Goal: Task Accomplishment & Management: Manage account settings

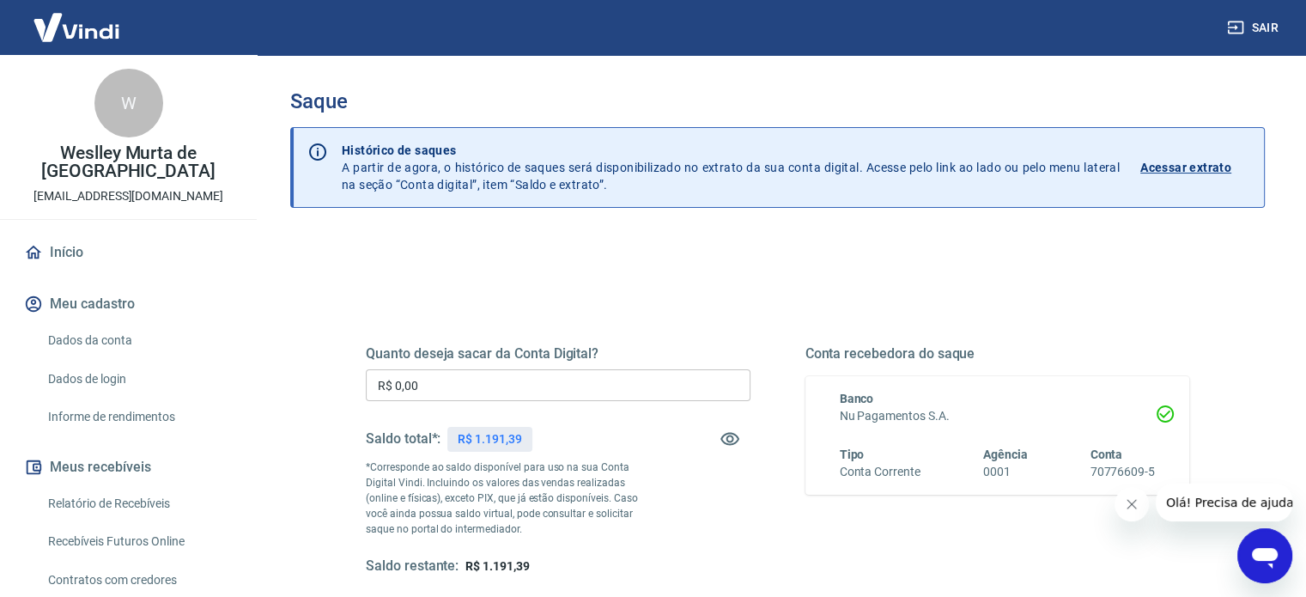
click at [483, 390] on input "R$ 0,00" at bounding box center [558, 385] width 385 height 32
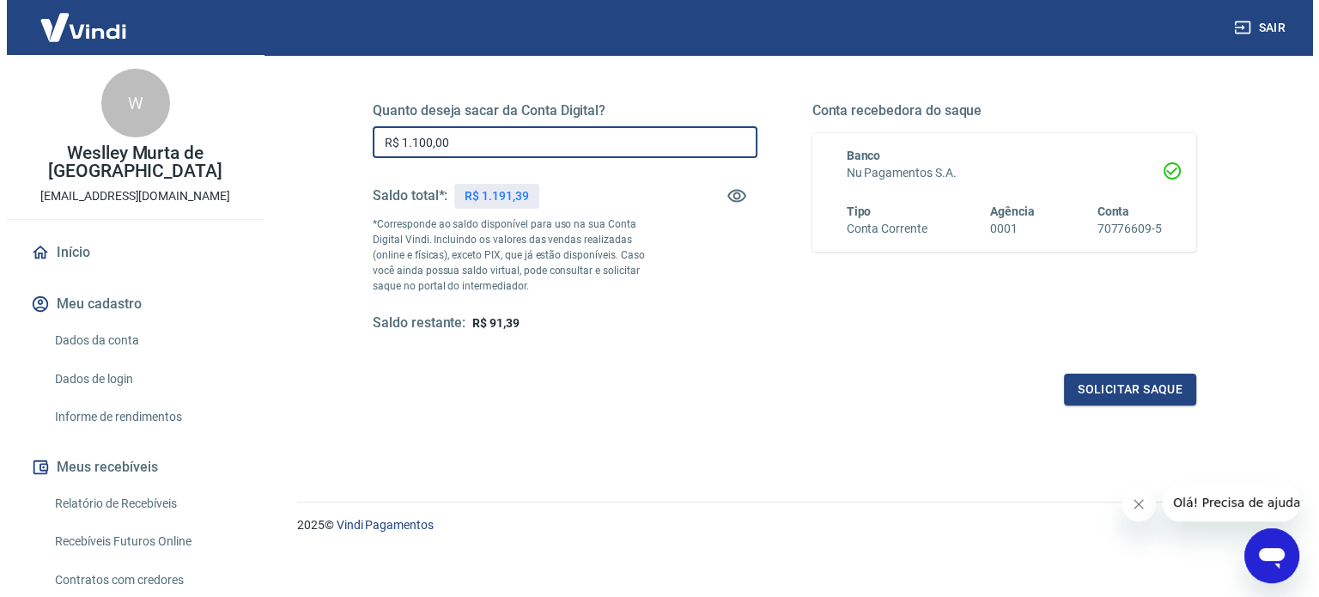
scroll to position [251, 0]
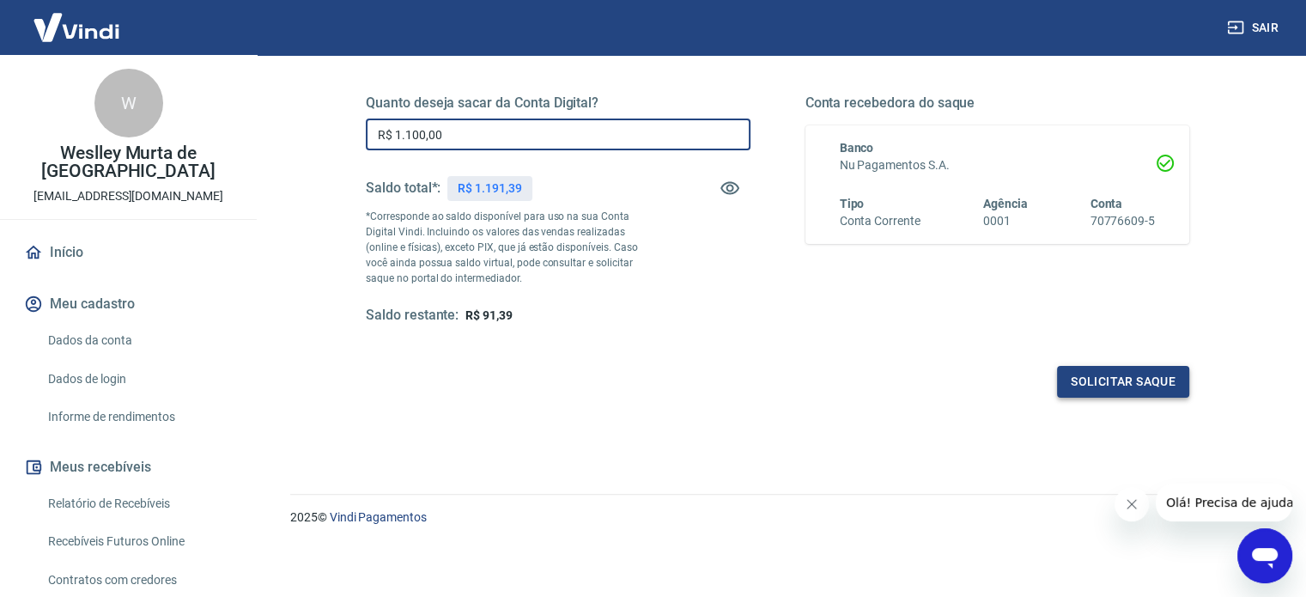
type input "R$ 1.100,00"
click at [1108, 377] on button "Solicitar saque" at bounding box center [1123, 382] width 132 height 32
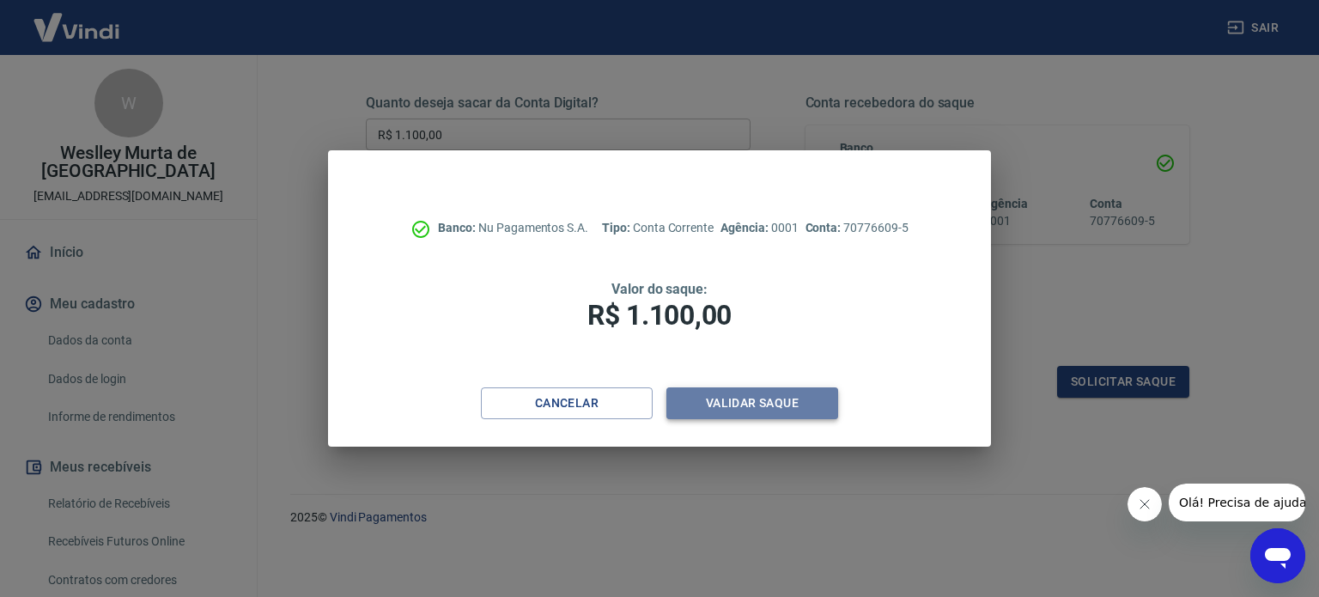
click at [759, 398] on button "Validar saque" at bounding box center [752, 403] width 172 height 32
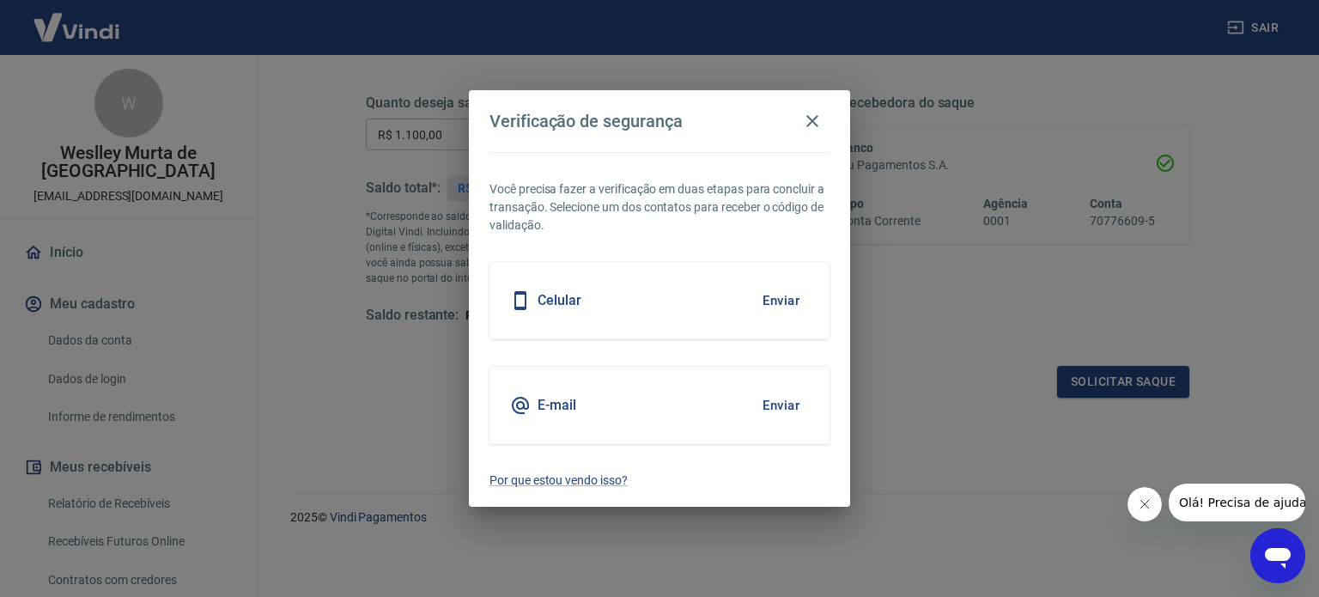
click at [776, 297] on button "Enviar" at bounding box center [781, 300] width 56 height 36
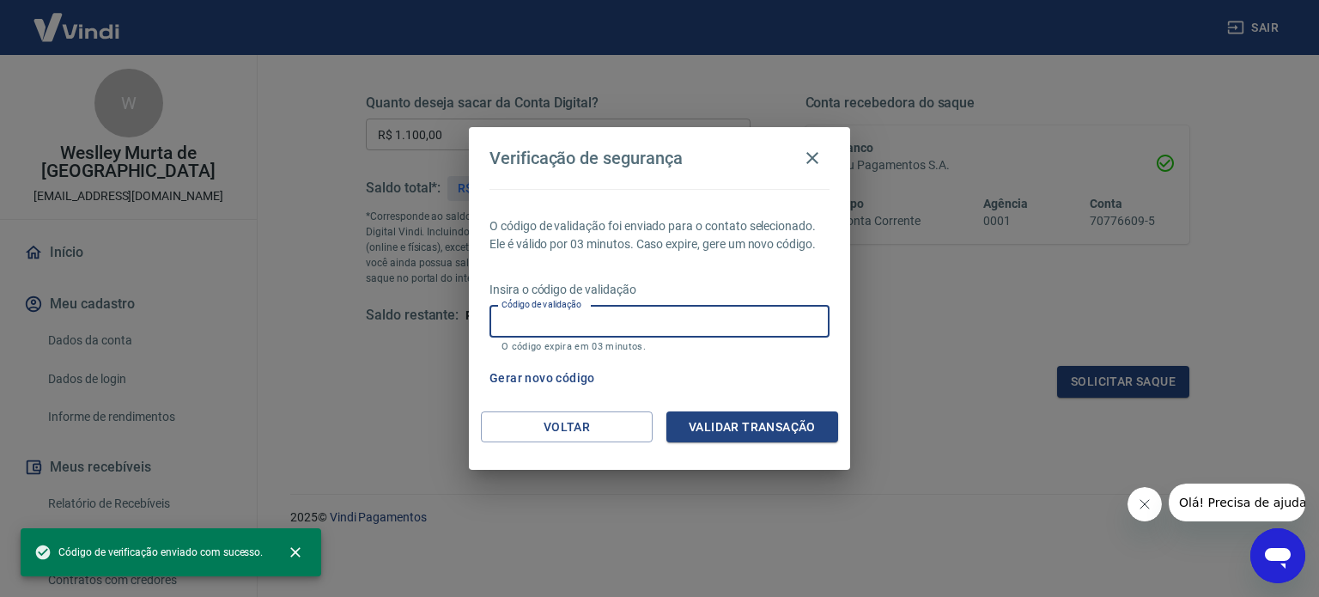
click at [700, 316] on input "Código de validação" at bounding box center [659, 322] width 340 height 32
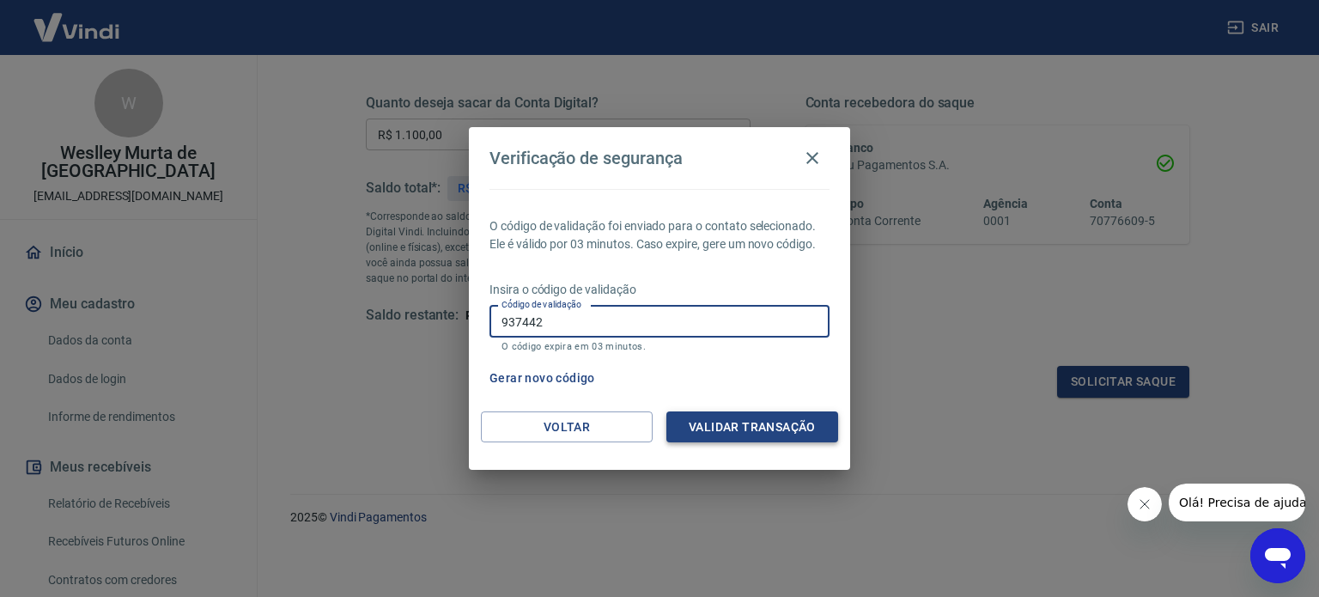
type input "937442"
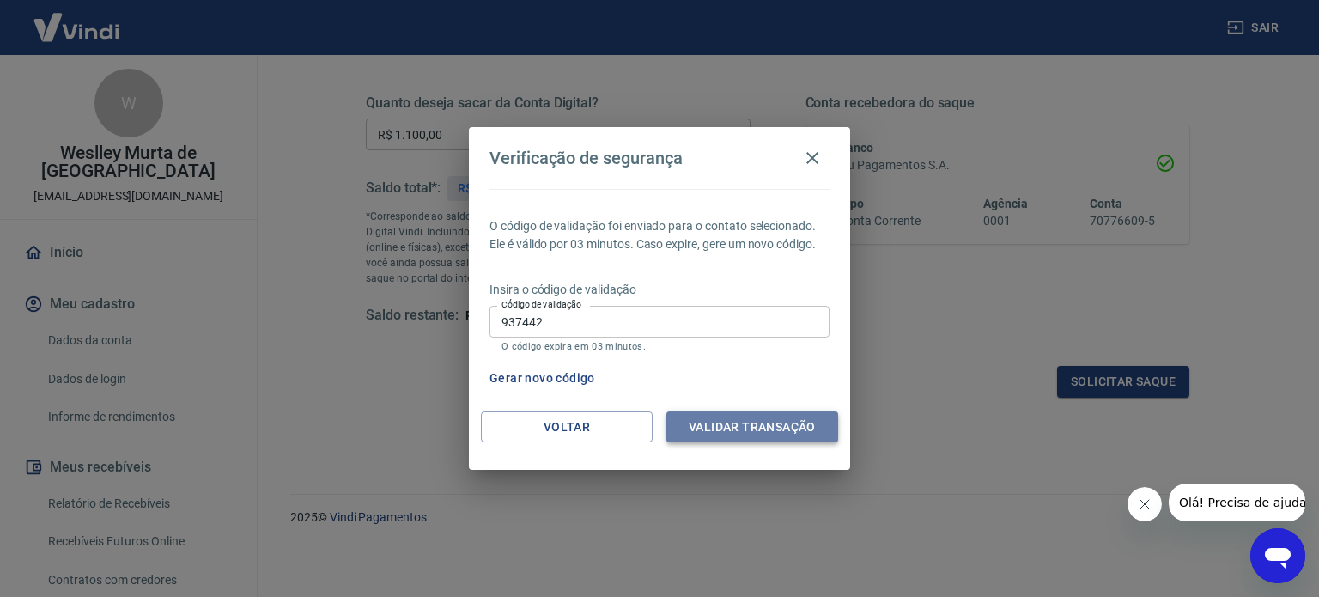
click at [792, 429] on button "Validar transação" at bounding box center [752, 427] width 172 height 32
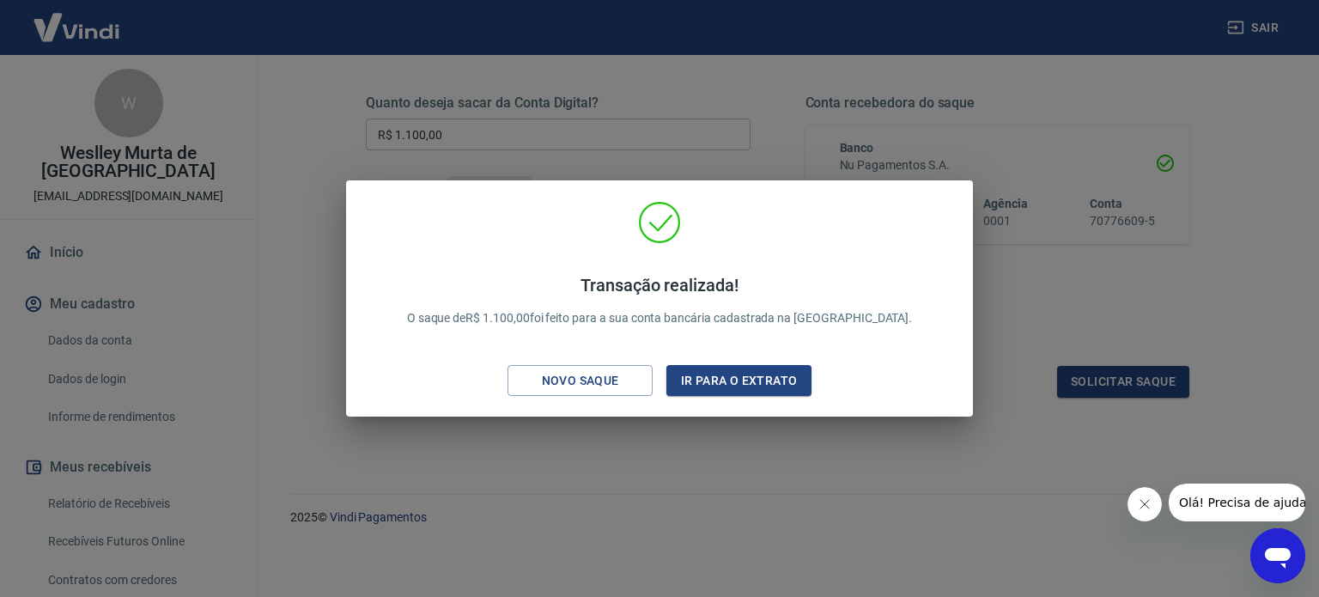
click at [1033, 460] on div "Transação realizada! O saque de R$ 1.100,00 foi feito para a sua conta bancária…" at bounding box center [659, 298] width 1319 height 597
